Goal: Task Accomplishment & Management: Manage account settings

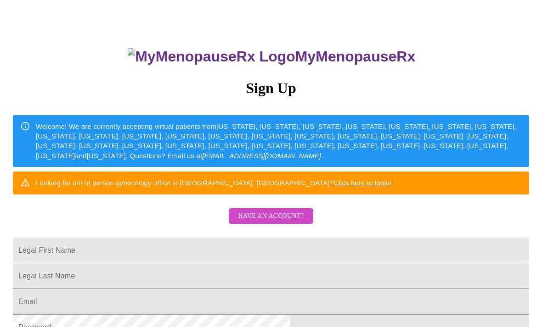
click at [282, 222] on span "Have an account?" at bounding box center [271, 216] width 66 height 11
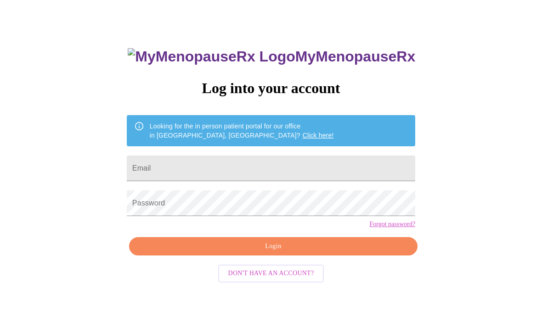
scroll to position [9, 0]
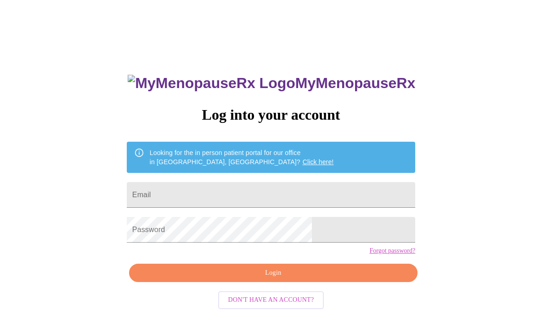
click at [263, 279] on span "Login" at bounding box center [273, 273] width 267 height 11
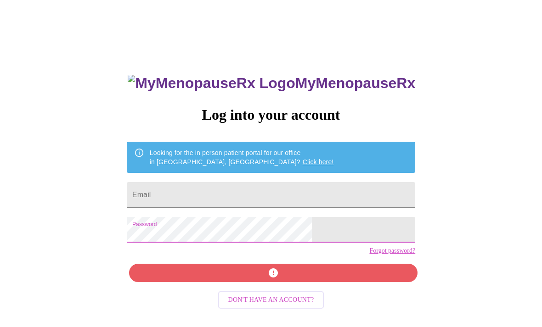
scroll to position [39, 0]
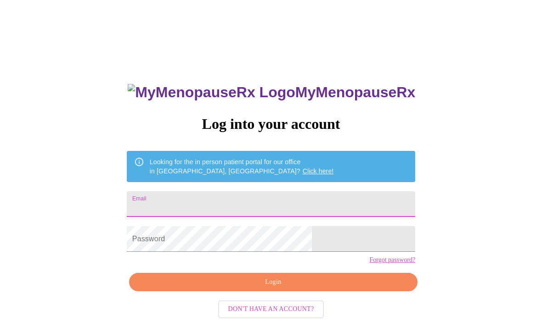
type input "heather"
click at [265, 207] on input "[PERSON_NAME]" at bounding box center [271, 204] width 288 height 26
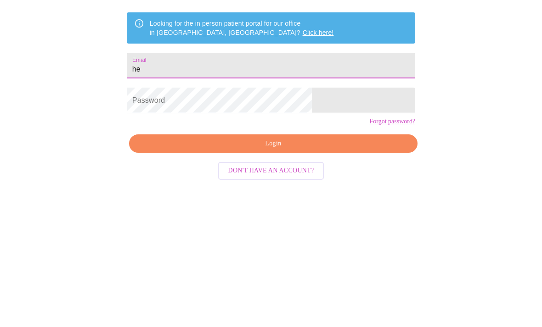
type input "h"
type input "[EMAIL_ADDRESS][DOMAIN_NAME]"
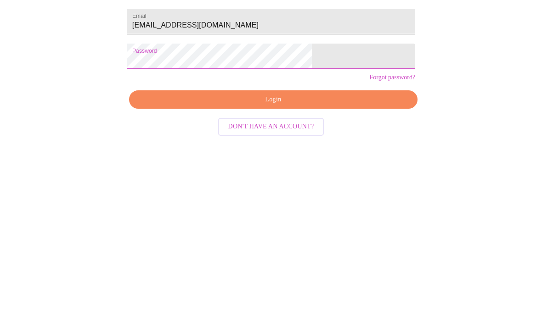
scroll to position [39, 0]
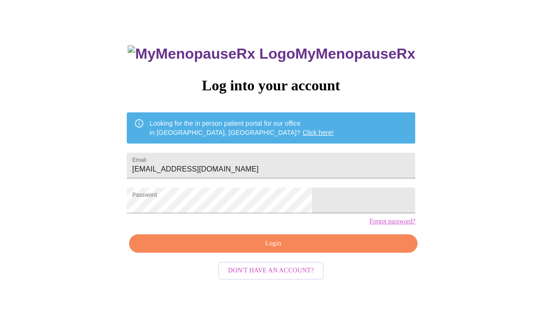
click at [279, 250] on span "Login" at bounding box center [273, 243] width 267 height 11
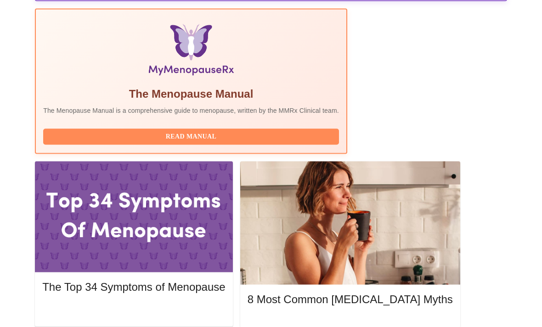
scroll to position [309, 0]
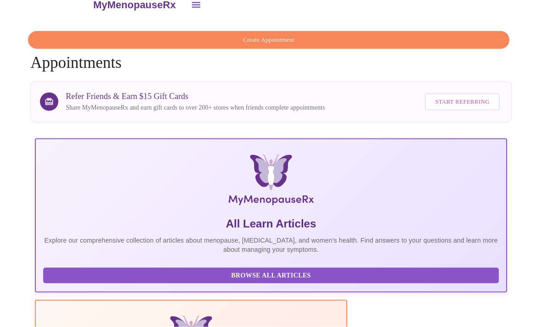
scroll to position [0, 0]
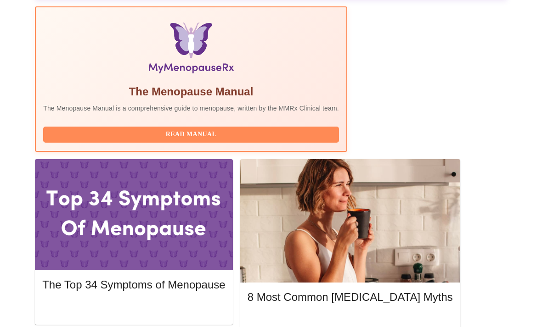
scroll to position [315, 0]
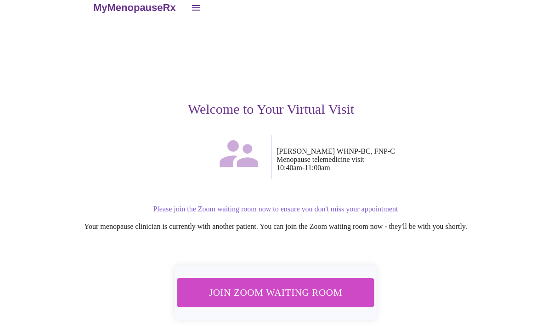
scroll to position [20, 0]
